Goal: Find specific page/section: Find specific page/section

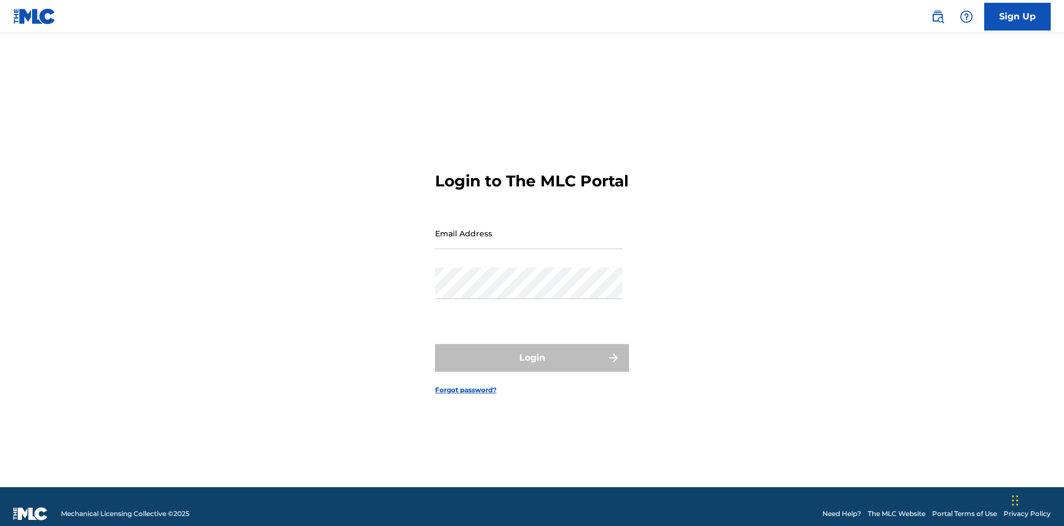
scroll to position [14, 0]
click at [529, 228] on input "Email Address" at bounding box center [528, 233] width 187 height 32
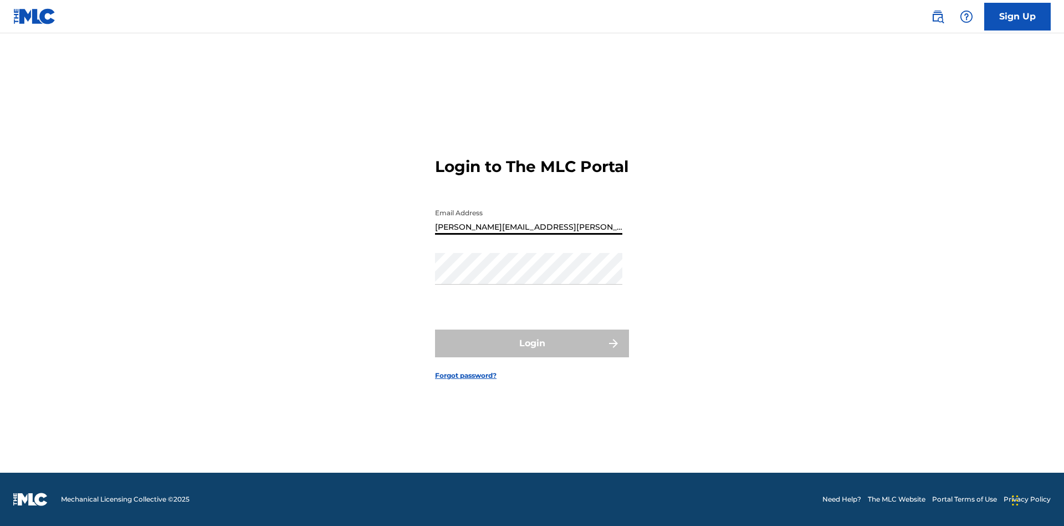
type input "[PERSON_NAME][EMAIL_ADDRESS][PERSON_NAME][DOMAIN_NAME]"
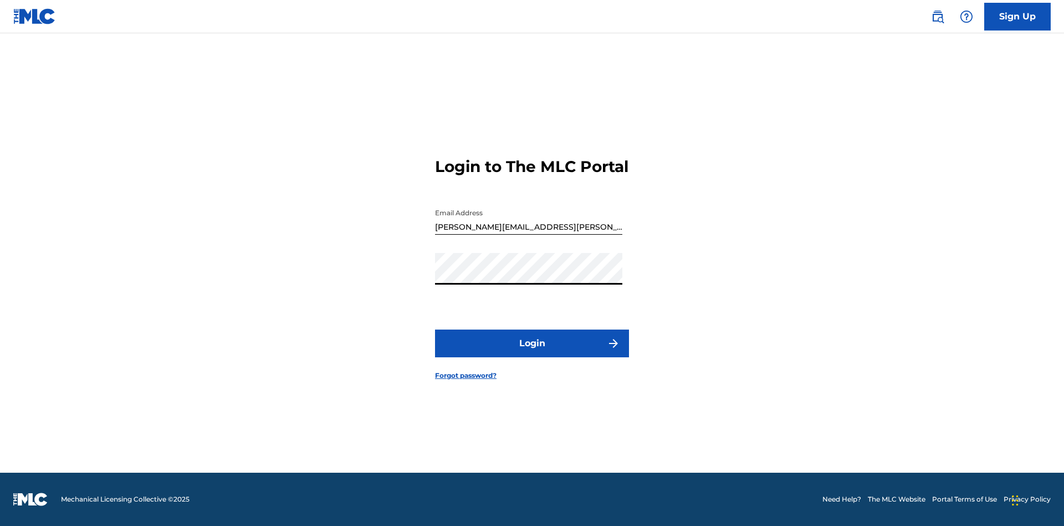
click at [532, 353] on button "Login" at bounding box center [532, 343] width 194 height 28
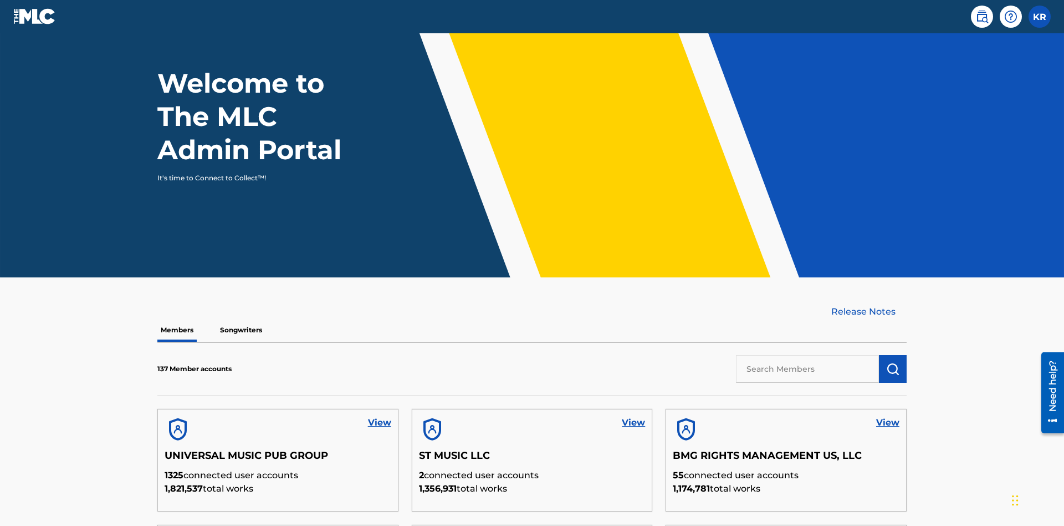
click at [808, 355] on input "text" at bounding box center [807, 369] width 143 height 28
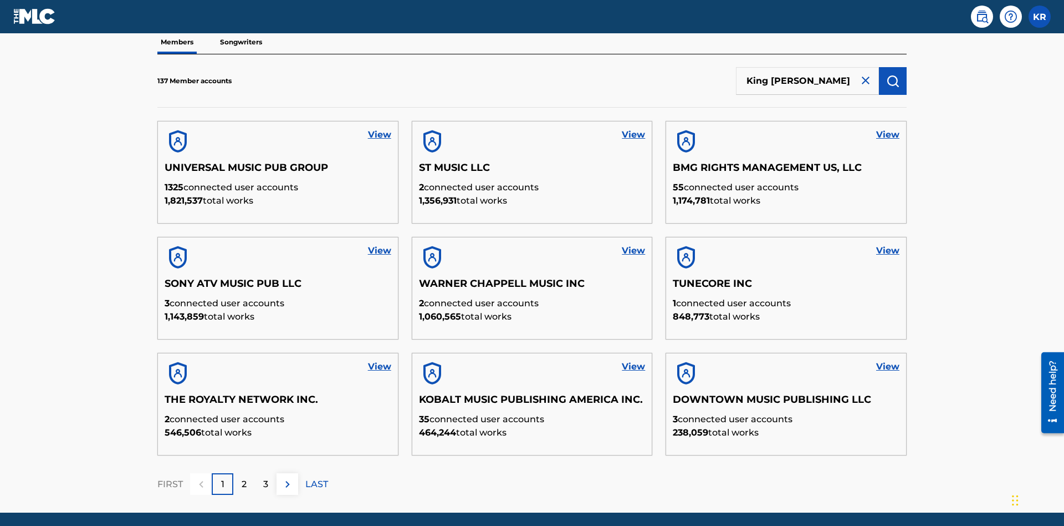
type input "King [PERSON_NAME]"
click at [893, 74] on img "submit" at bounding box center [892, 80] width 13 height 13
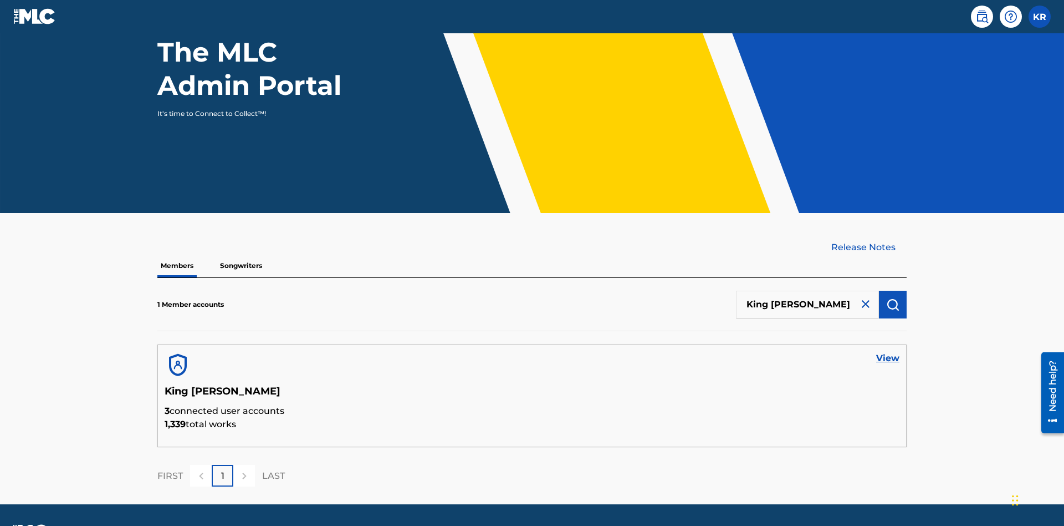
scroll to position [144, 0]
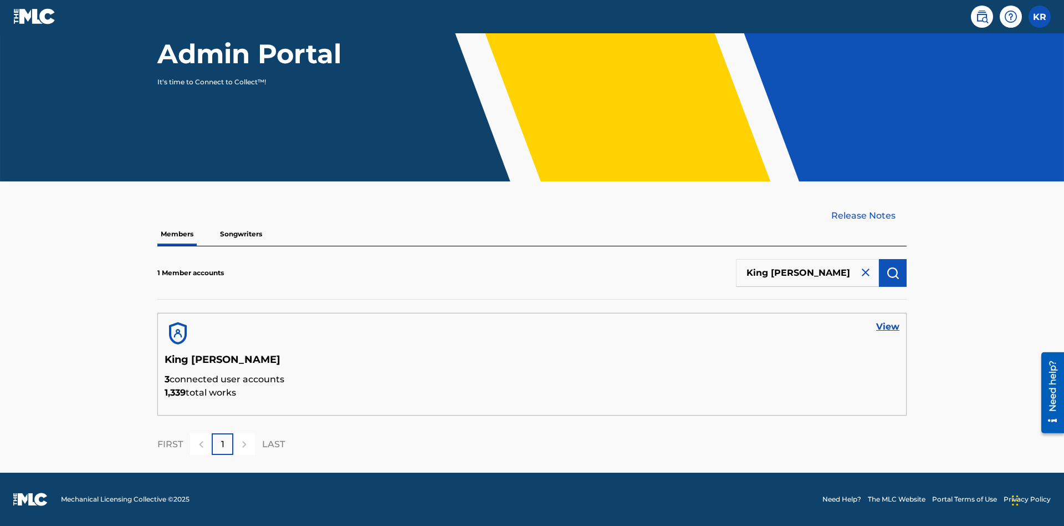
click at [888, 327] on link "View" at bounding box center [887, 326] width 23 height 13
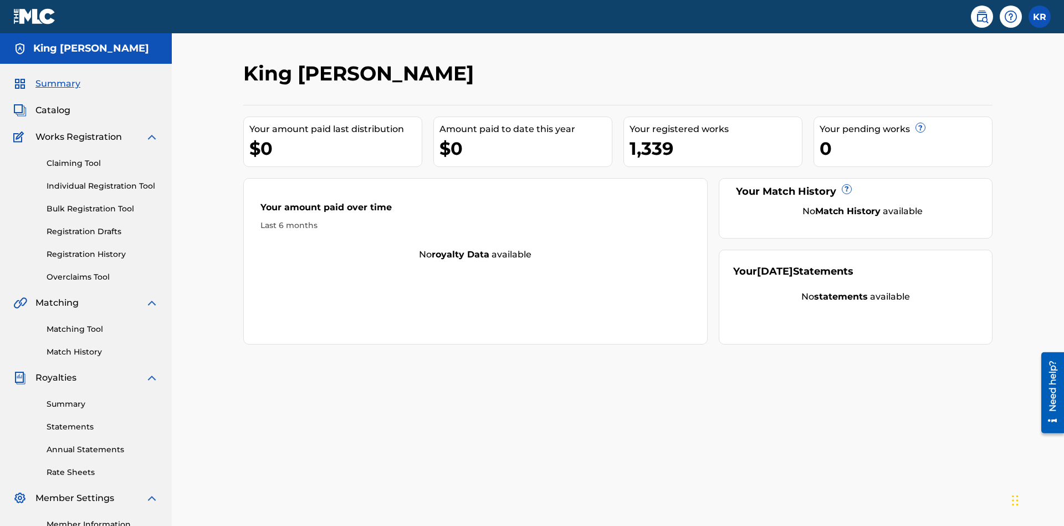
click at [53, 104] on span "Catalog" at bounding box center [52, 110] width 35 height 13
